Goal: Task Accomplishment & Management: Complete application form

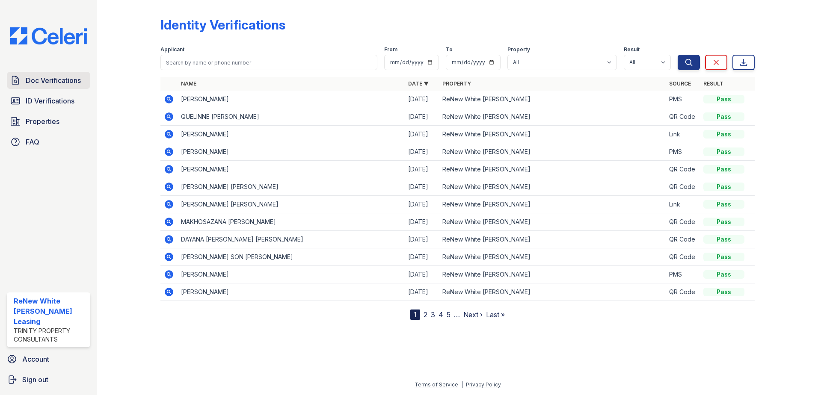
drag, startPoint x: 0, startPoint y: 0, endPoint x: 33, endPoint y: 81, distance: 87.3
click at [33, 81] on span "Doc Verifications" at bounding box center [53, 80] width 55 height 10
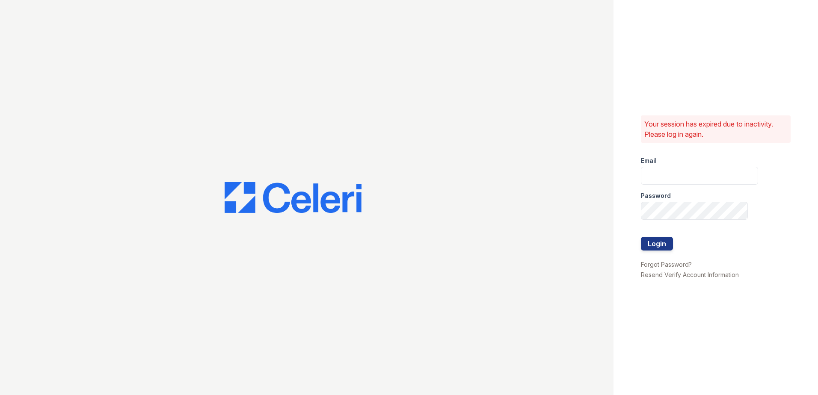
type input "[EMAIL_ADDRESS][DOMAIN_NAME]"
click at [667, 245] on button "Login" at bounding box center [657, 244] width 32 height 14
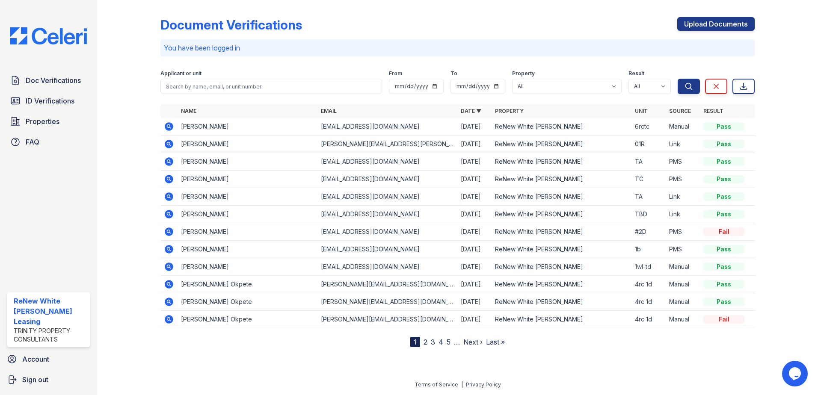
click at [170, 124] on icon at bounding box center [169, 126] width 9 height 9
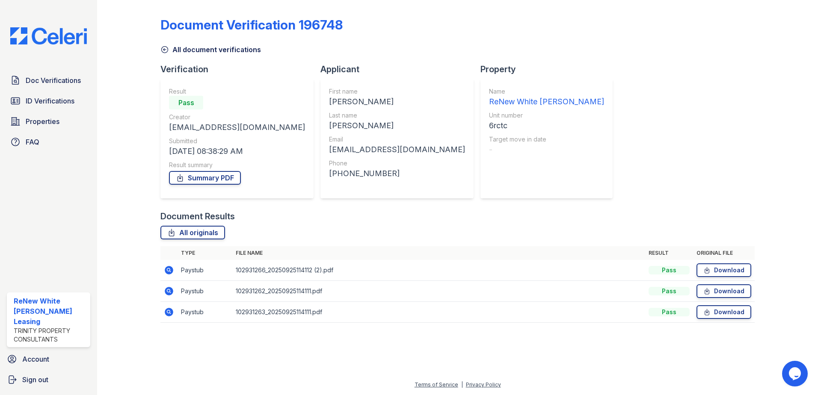
click at [166, 271] on icon at bounding box center [169, 270] width 9 height 9
click at [170, 293] on icon at bounding box center [169, 291] width 9 height 9
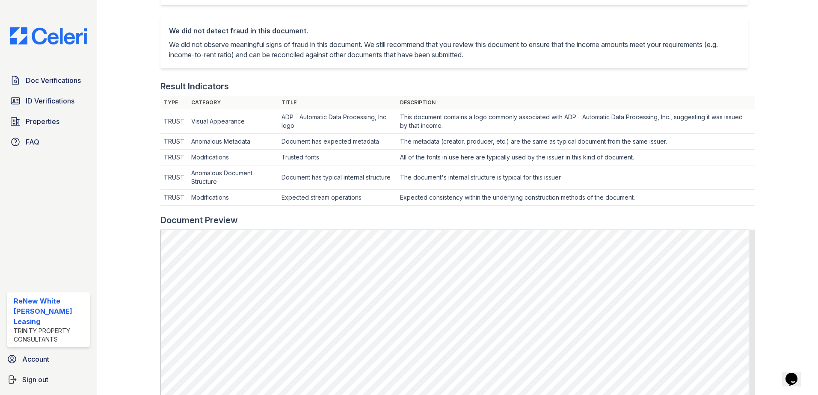
scroll to position [171, 0]
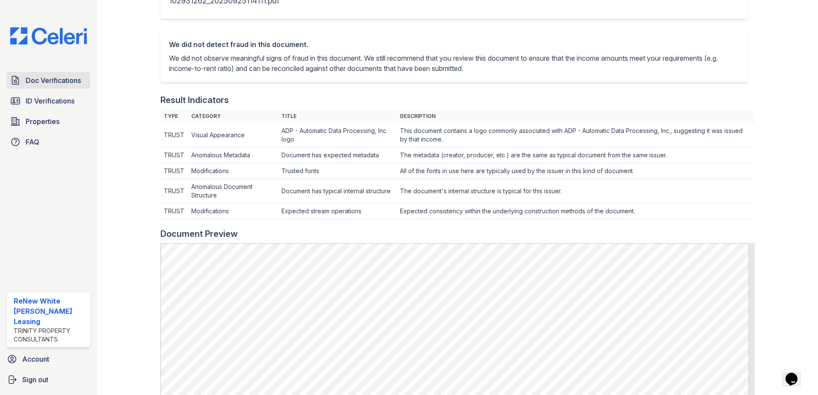
click at [68, 79] on span "Doc Verifications" at bounding box center [53, 80] width 55 height 10
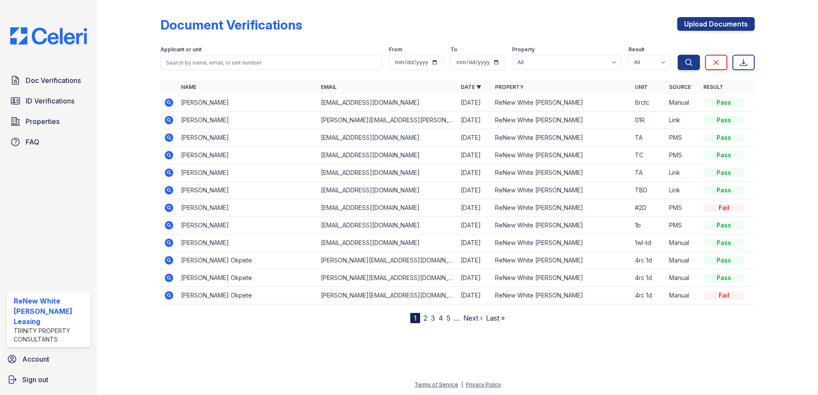
click at [169, 138] on icon at bounding box center [168, 137] width 2 height 2
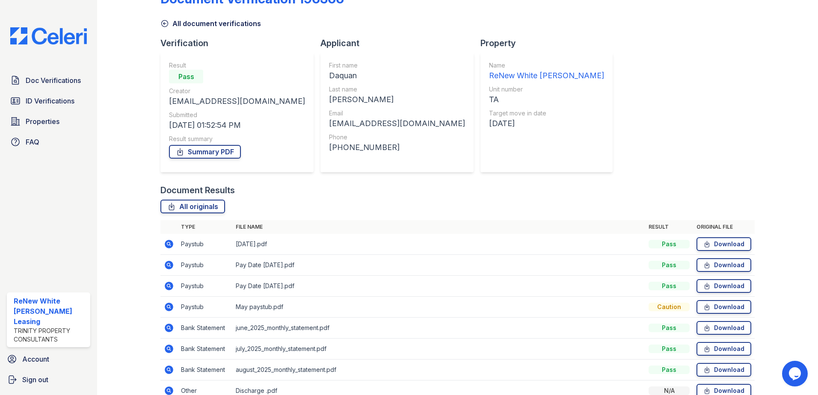
scroll to position [70, 0]
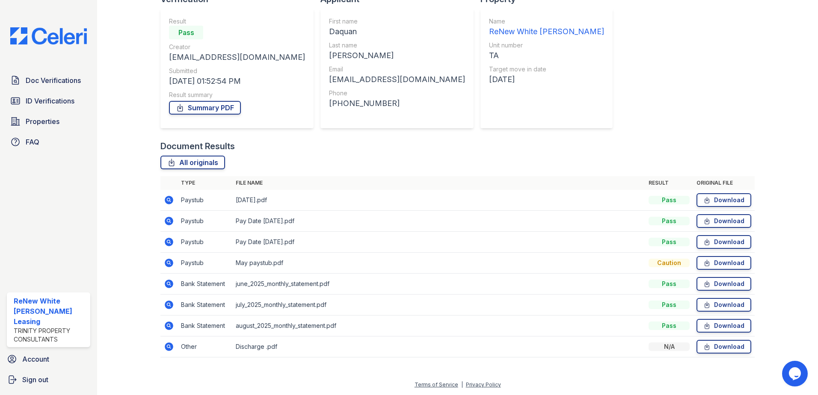
click at [169, 243] on icon at bounding box center [169, 242] width 10 height 10
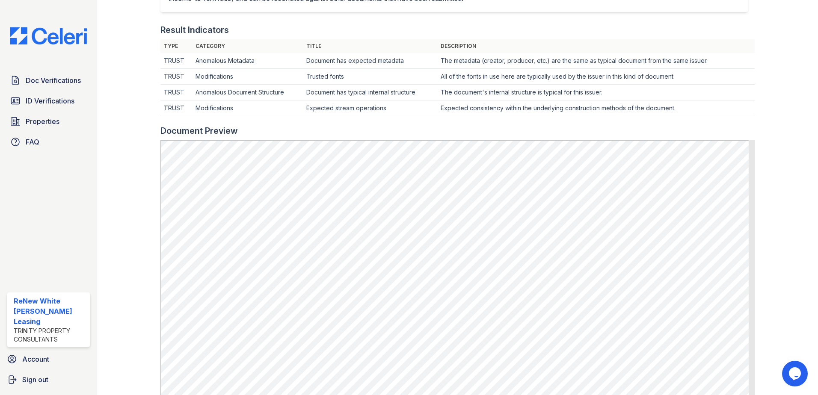
scroll to position [257, 0]
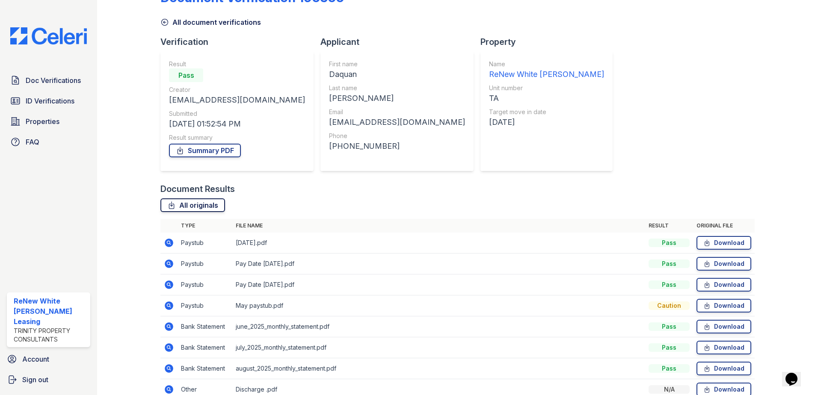
scroll to position [43, 0]
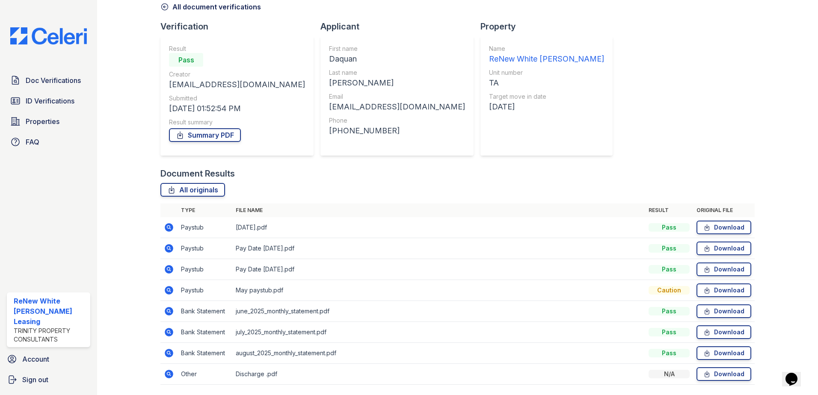
click at [166, 251] on icon at bounding box center [169, 248] width 9 height 9
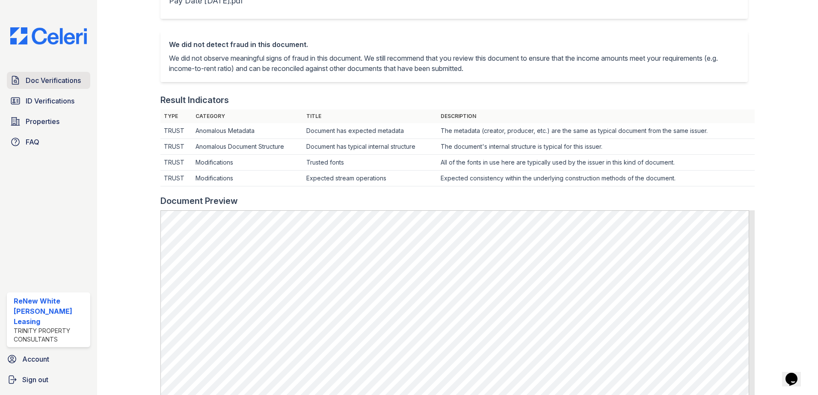
click at [76, 83] on span "Doc Verifications" at bounding box center [53, 80] width 55 height 10
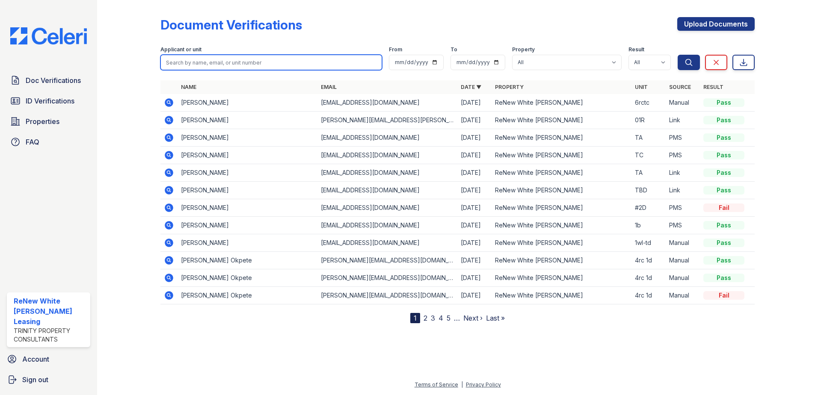
click at [242, 61] on input "search" at bounding box center [271, 62] width 222 height 15
type input "mccoy"
click at [678, 55] on button "Search" at bounding box center [689, 62] width 22 height 15
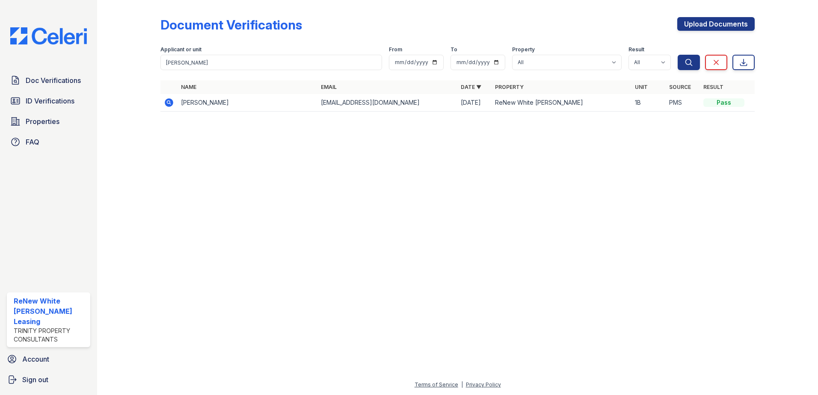
click at [165, 103] on icon at bounding box center [169, 103] width 10 height 10
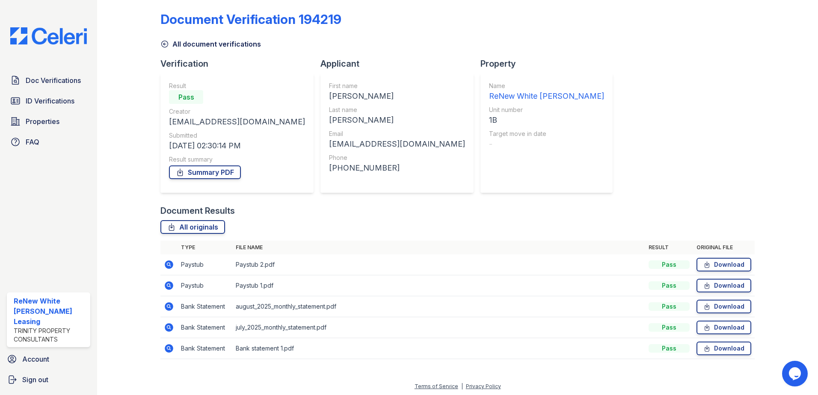
scroll to position [7, 0]
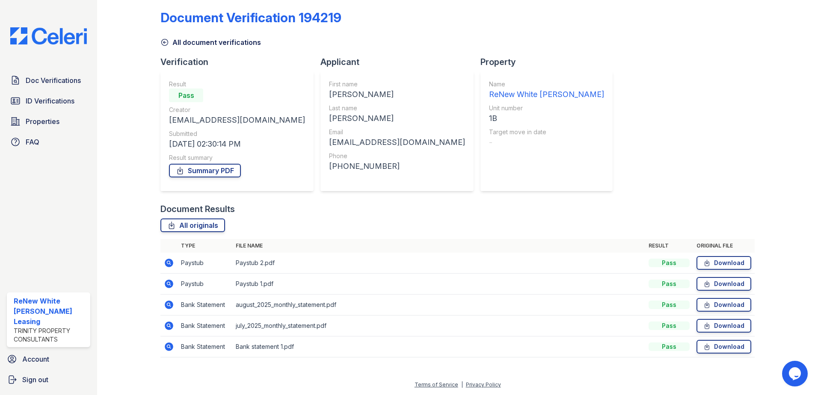
click at [169, 281] on icon at bounding box center [169, 284] width 9 height 9
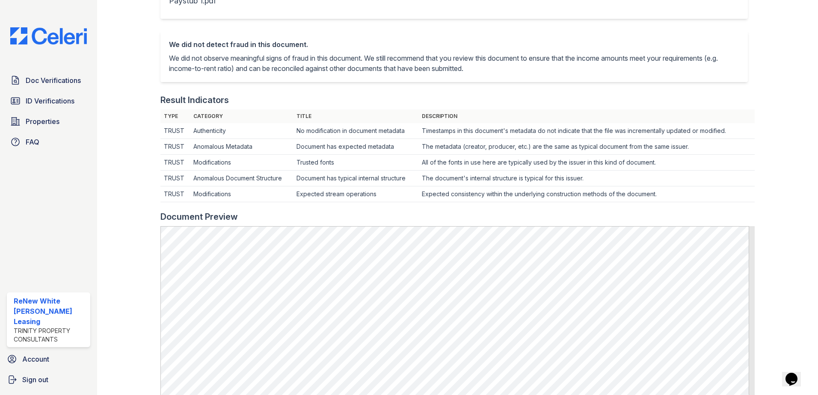
scroll to position [257, 0]
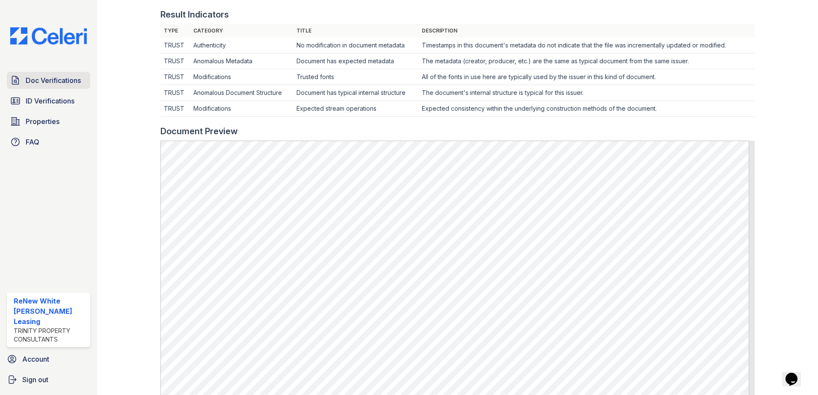
drag, startPoint x: 92, startPoint y: 83, endPoint x: 83, endPoint y: 81, distance: 9.1
click at [91, 83] on div "Doc Verifications ID Verifications Properties FAQ" at bounding box center [48, 111] width 90 height 79
click at [82, 81] on link "Doc Verifications" at bounding box center [48, 80] width 83 height 17
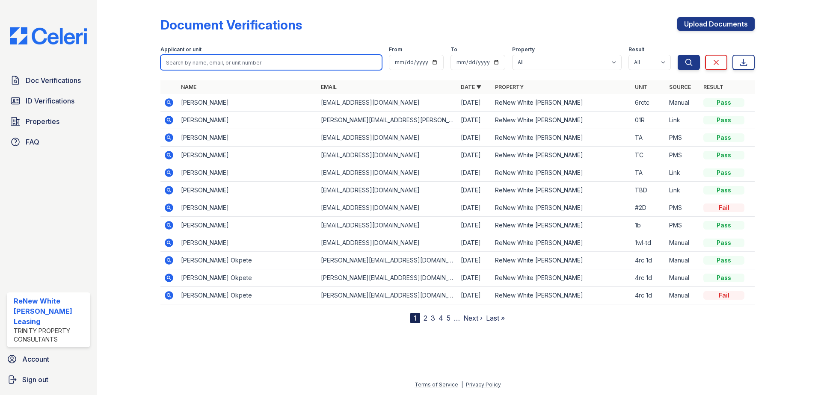
click at [209, 65] on input "search" at bounding box center [271, 62] width 222 height 15
type input "[PERSON_NAME]"
click at [678, 55] on button "Search" at bounding box center [689, 62] width 22 height 15
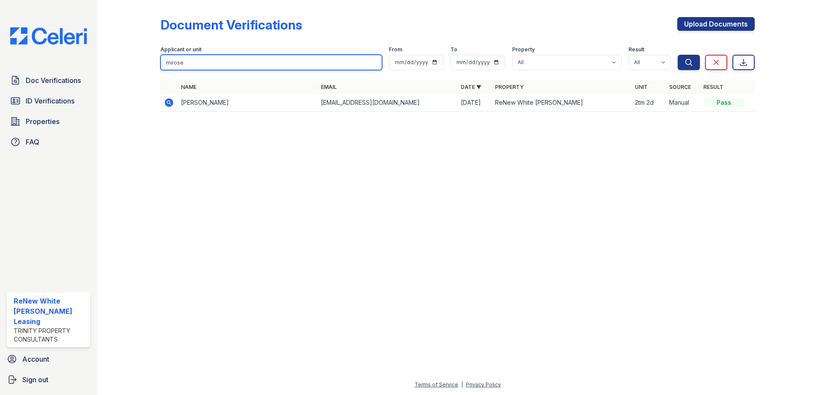
type input "mirose"
click at [678, 55] on button "Search" at bounding box center [689, 62] width 22 height 15
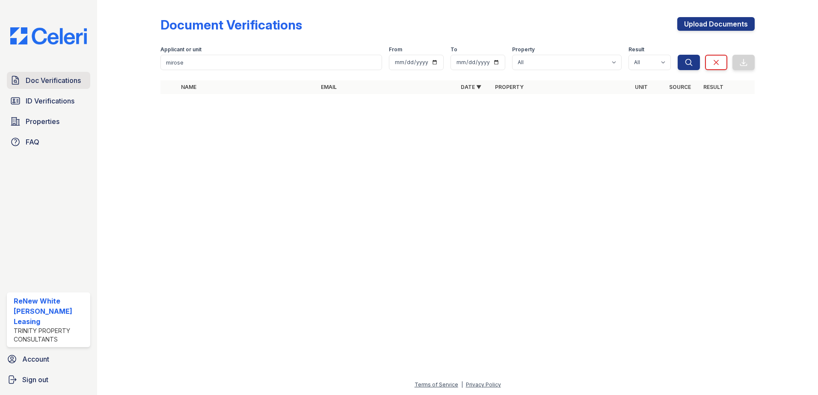
click at [36, 85] on span "Doc Verifications" at bounding box center [53, 80] width 55 height 10
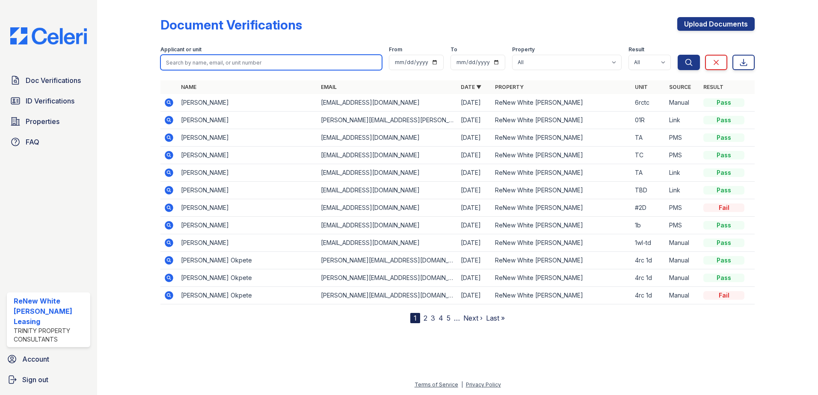
click at [217, 64] on input "search" at bounding box center [271, 62] width 222 height 15
type input "mirose"
click at [678, 55] on button "Search" at bounding box center [689, 62] width 22 height 15
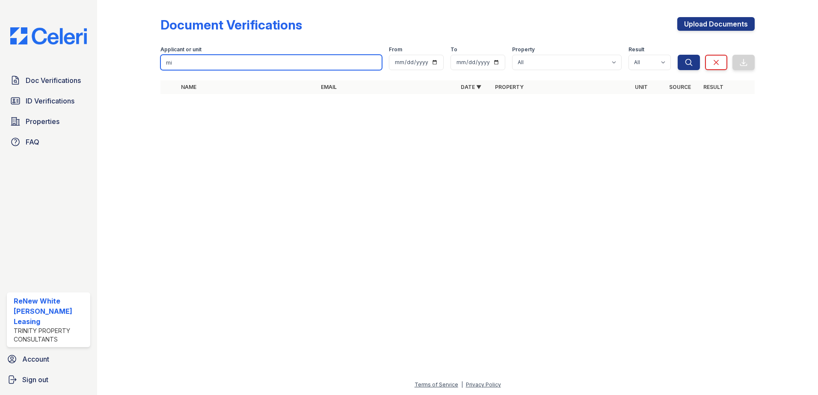
type input "m"
type input "[PERSON_NAME]"
click at [678, 55] on button "Search" at bounding box center [689, 62] width 22 height 15
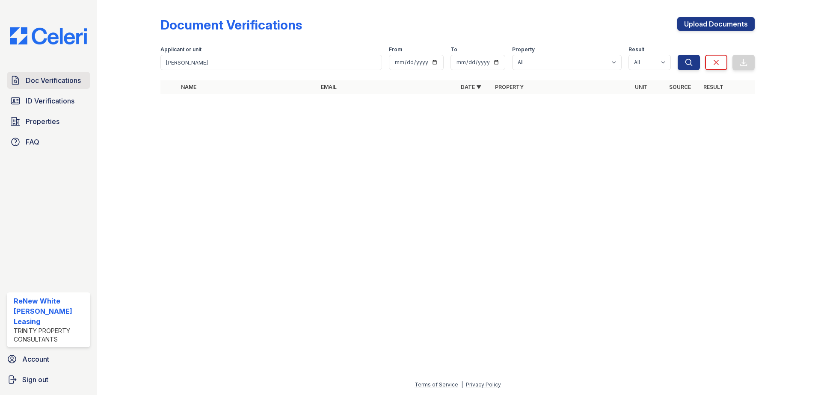
click at [64, 83] on span "Doc Verifications" at bounding box center [53, 80] width 55 height 10
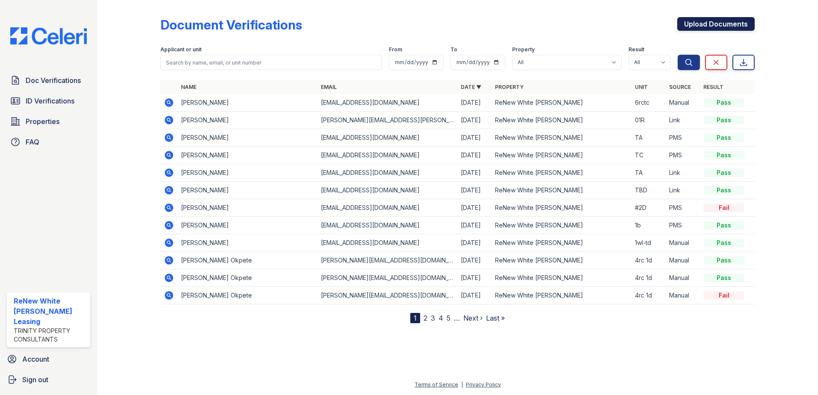
click at [746, 24] on link "Upload Documents" at bounding box center [715, 24] width 77 height 14
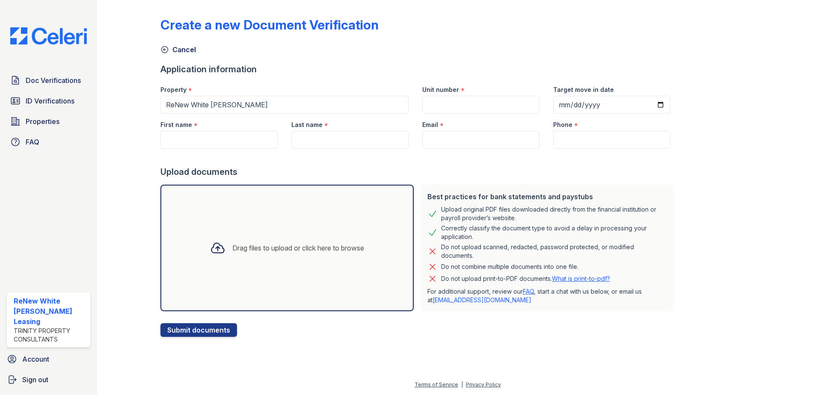
click at [236, 128] on div "First name *" at bounding box center [218, 122] width 117 height 17
click at [239, 135] on input "First name" at bounding box center [218, 140] width 117 height 18
type input "Mirose"
click at [314, 151] on div at bounding box center [418, 157] width 517 height 17
click at [314, 149] on div at bounding box center [418, 157] width 517 height 17
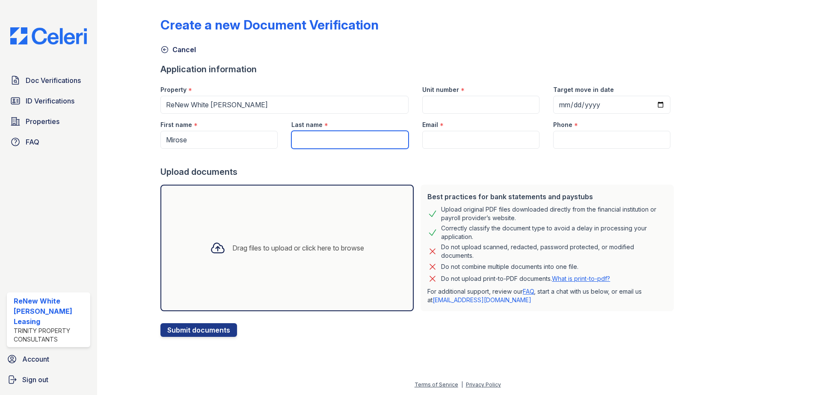
click at [314, 137] on input "Last name" at bounding box center [349, 140] width 117 height 18
type input "Pierville"
click at [466, 133] on input "Email" at bounding box center [480, 140] width 117 height 18
paste input "mitchelpeters5@gmail.com"
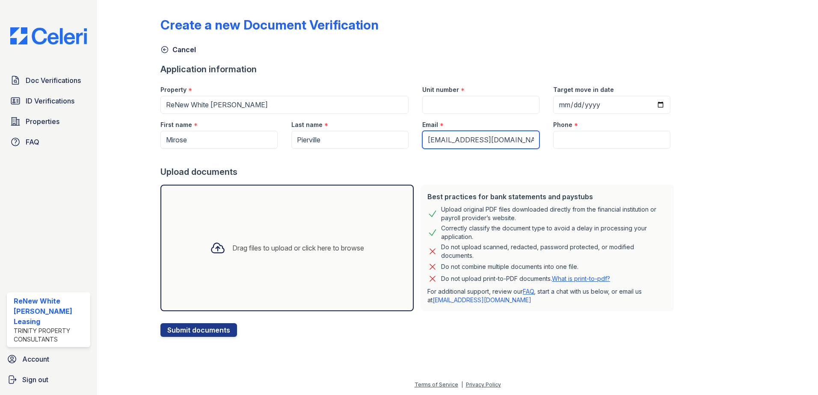
type input "[EMAIL_ADDRESS][DOMAIN_NAME]"
drag, startPoint x: 617, startPoint y: 139, endPoint x: 612, endPoint y: 121, distance: 18.6
click at [617, 139] on input "Phone" at bounding box center [611, 140] width 117 height 18
paste input "(845) 598-9764"
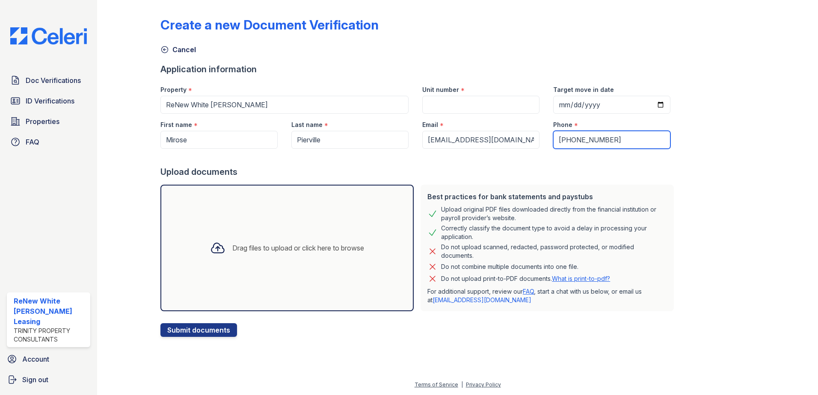
type input "(845) 598-9764"
click at [503, 104] on input "Unit number" at bounding box center [480, 105] width 117 height 18
type input "2"
type input "1b"
click at [319, 253] on div "Drag files to upload or click here to browse" at bounding box center [287, 248] width 168 height 29
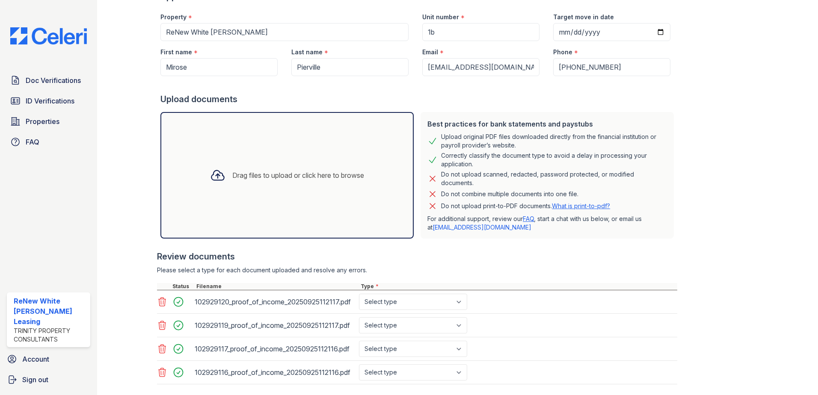
scroll to position [112, 0]
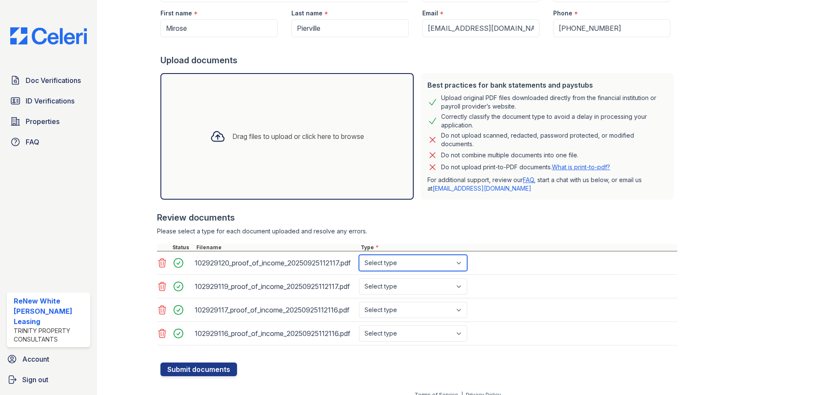
click at [404, 259] on select "Select type Paystub Bank Statement Offer Letter Tax Documents Benefit Award Let…" at bounding box center [413, 263] width 108 height 16
select select "paystub"
click at [359, 255] on select "Select type Paystub Bank Statement Offer Letter Tax Documents Benefit Award Let…" at bounding box center [413, 263] width 108 height 16
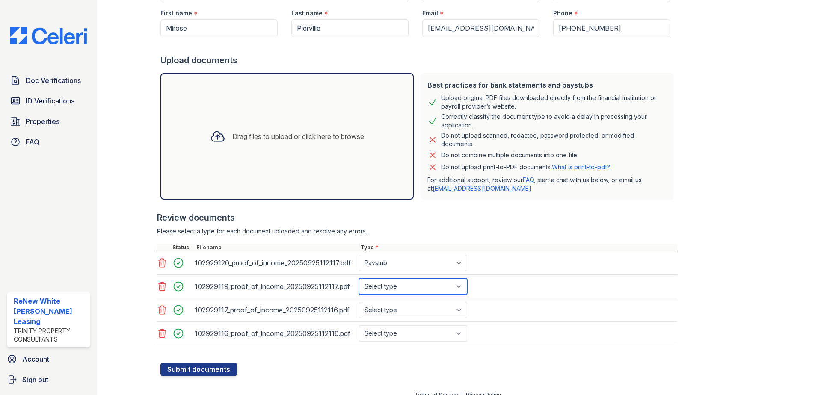
click at [404, 285] on select "Select type Paystub Bank Statement Offer Letter Tax Documents Benefit Award Let…" at bounding box center [413, 286] width 108 height 16
select select "paystub"
click at [359, 278] on select "Select type Paystub Bank Statement Offer Letter Tax Documents Benefit Award Let…" at bounding box center [413, 286] width 108 height 16
click at [399, 308] on select "Select type Paystub Bank Statement Offer Letter Tax Documents Benefit Award Let…" at bounding box center [413, 310] width 108 height 16
select select "paystub"
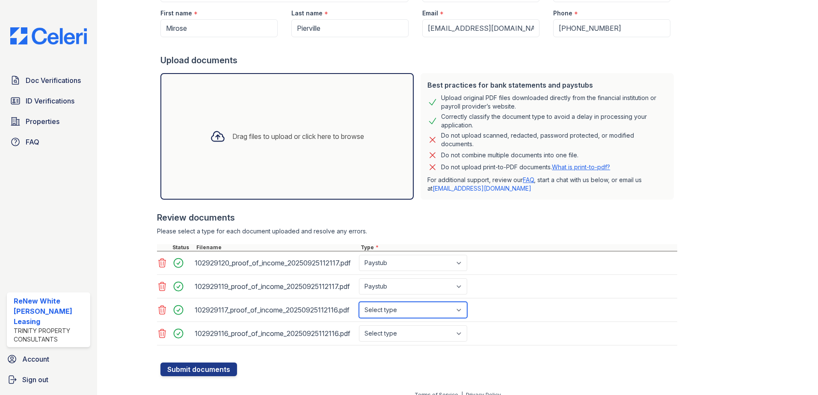
click at [359, 302] on select "Select type Paystub Bank Statement Offer Letter Tax Documents Benefit Award Let…" at bounding box center [413, 310] width 108 height 16
drag, startPoint x: 389, startPoint y: 335, endPoint x: 388, endPoint y: 324, distance: 10.7
click at [389, 335] on select "Select type Paystub Bank Statement Offer Letter Tax Documents Benefit Award Let…" at bounding box center [413, 334] width 108 height 16
select select "paystub"
click at [359, 326] on select "Select type Paystub Bank Statement Offer Letter Tax Documents Benefit Award Let…" at bounding box center [413, 334] width 108 height 16
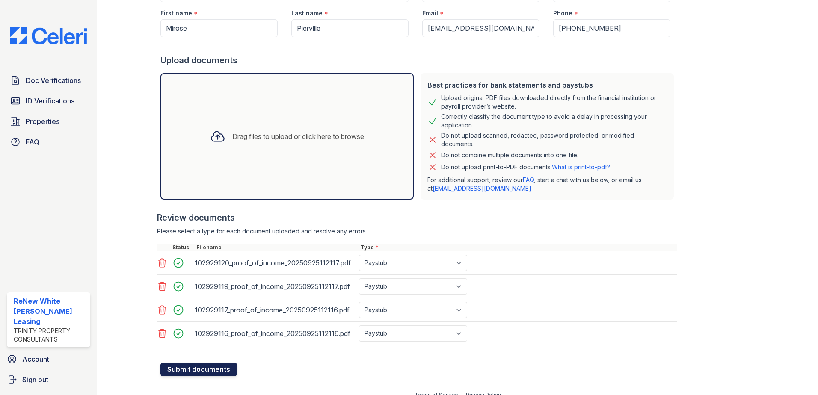
click at [204, 369] on button "Submit documents" at bounding box center [198, 370] width 77 height 14
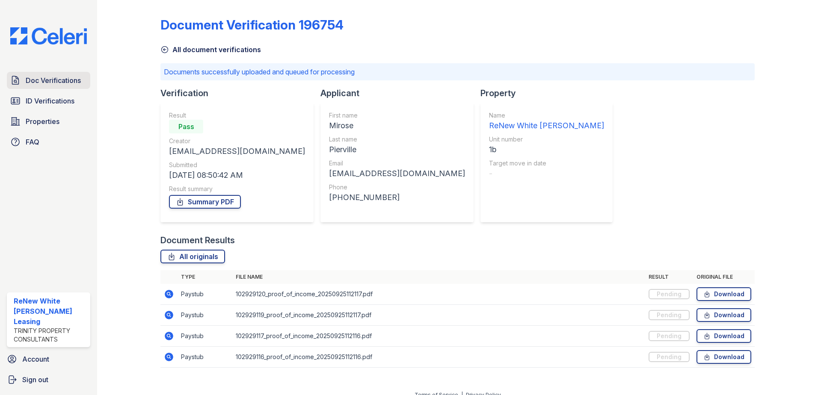
click at [46, 77] on span "Doc Verifications" at bounding box center [53, 80] width 55 height 10
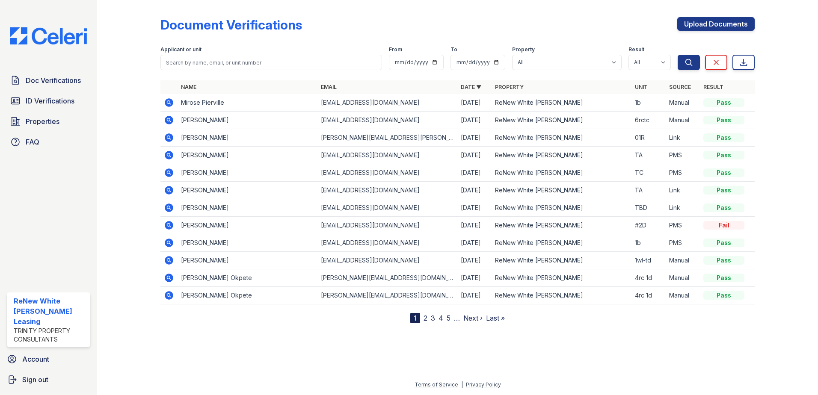
click at [170, 140] on icon at bounding box center [169, 137] width 9 height 9
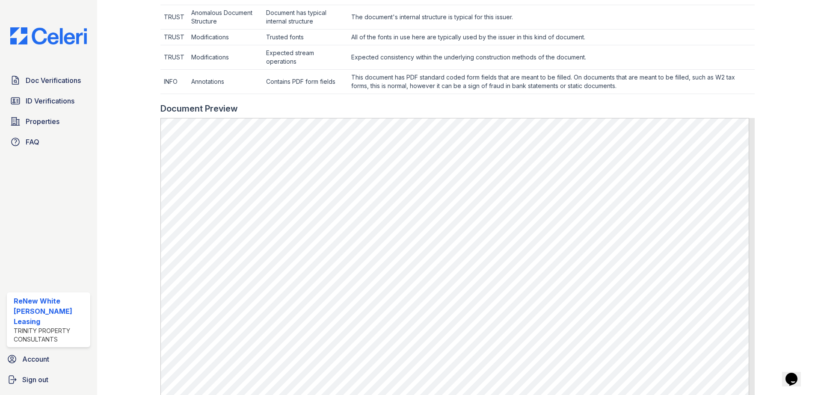
scroll to position [342, 0]
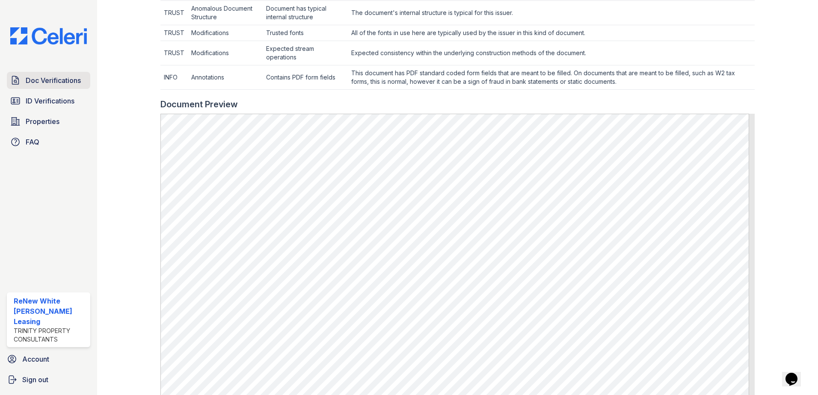
click at [47, 77] on span "Doc Verifications" at bounding box center [53, 80] width 55 height 10
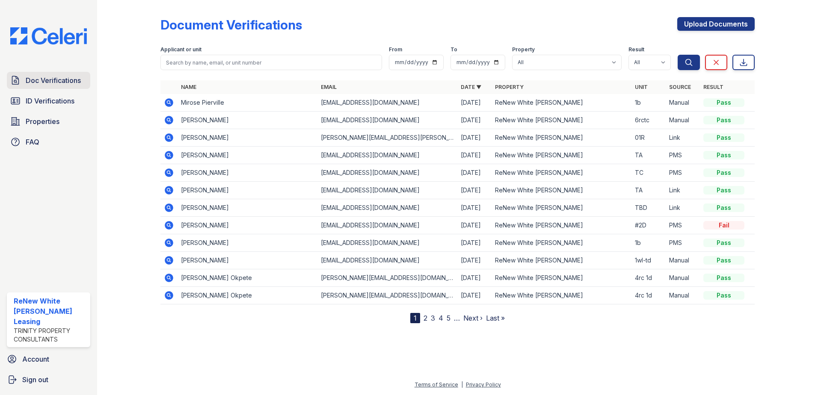
click at [58, 83] on span "Doc Verifications" at bounding box center [53, 80] width 55 height 10
click at [170, 101] on icon at bounding box center [169, 102] width 9 height 9
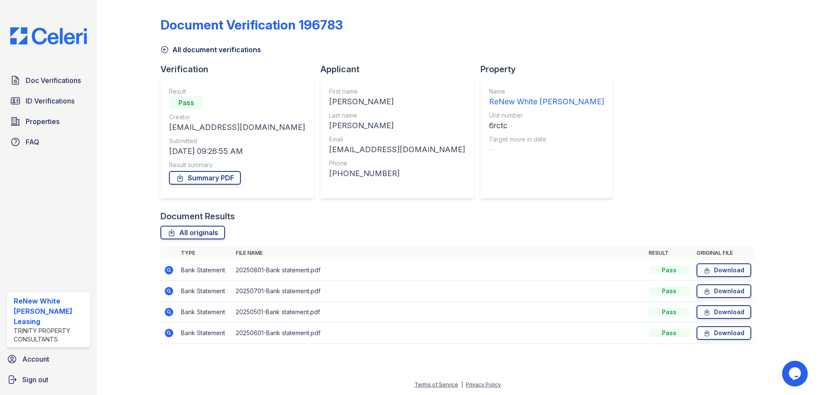
click at [169, 268] on icon at bounding box center [169, 270] width 10 height 10
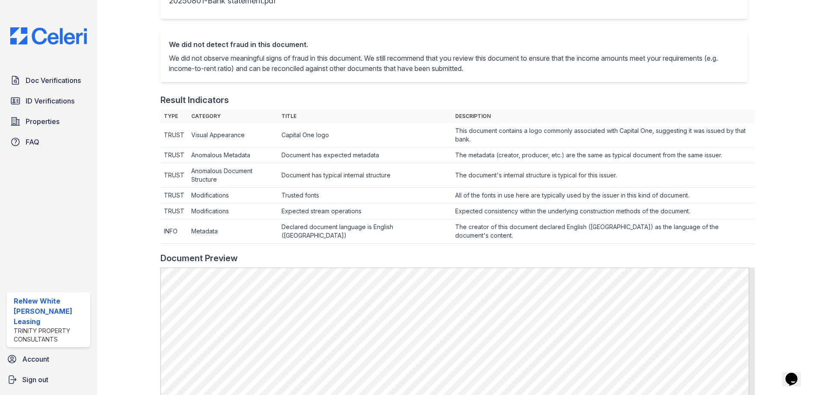
scroll to position [257, 0]
